Goal: Task Accomplishment & Management: Manage account settings

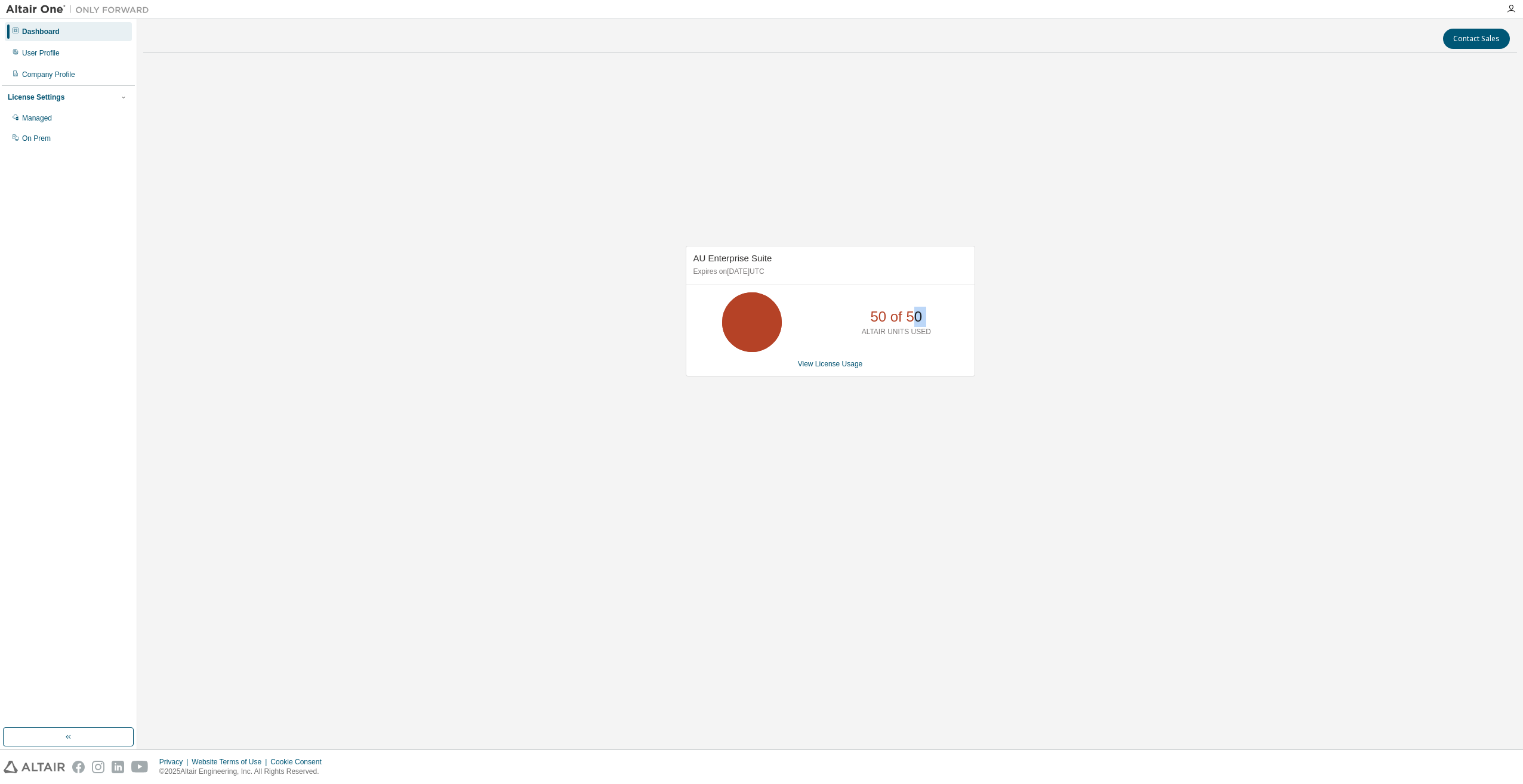
drag, startPoint x: 879, startPoint y: 322, endPoint x: 917, endPoint y: 317, distance: 38.3
click at [917, 317] on div "50 of 50 ALTAIR UNITS USED" at bounding box center [896, 322] width 95 height 59
drag, startPoint x: 917, startPoint y: 317, endPoint x: 879, endPoint y: 324, distance: 38.6
click at [879, 324] on p "50 of 50" at bounding box center [896, 316] width 52 height 20
